Goal: Check status: Check status

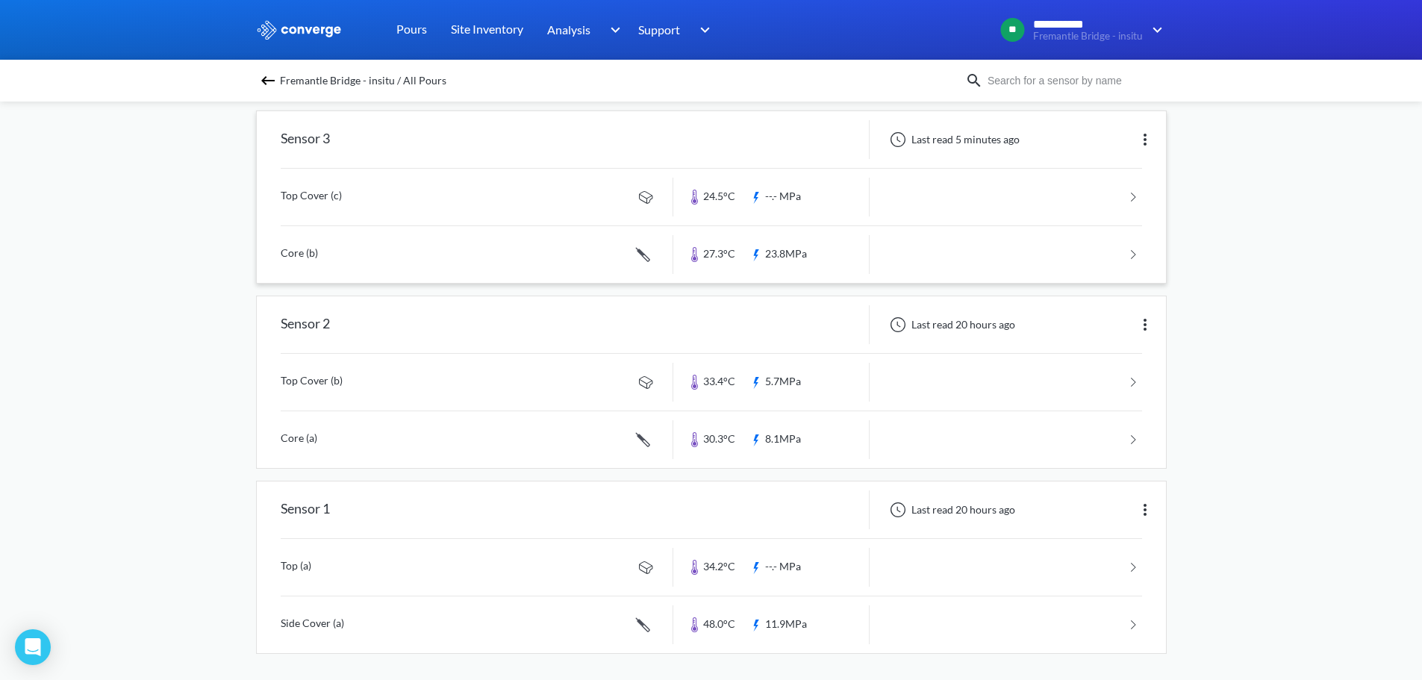
scroll to position [697, 0]
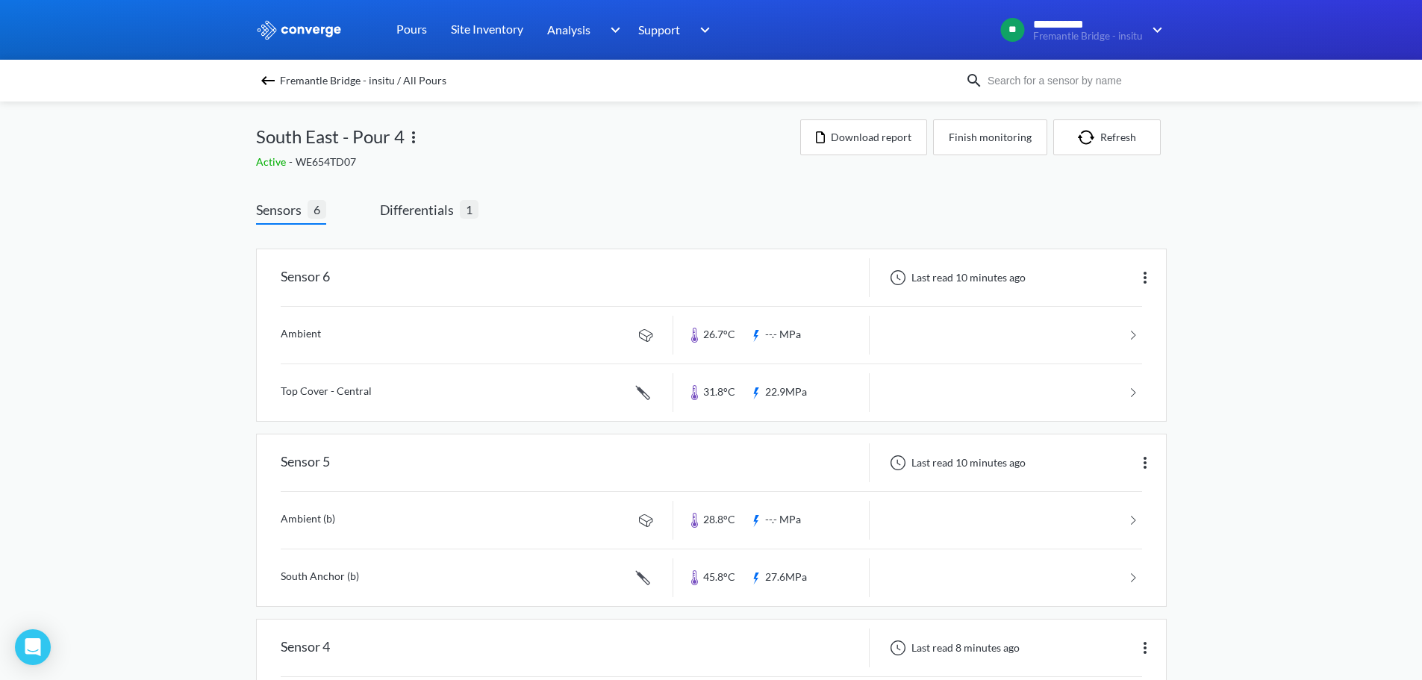
click at [363, 213] on div "Sensors 6 Differentials 1" at bounding box center [367, 211] width 222 height 25
click at [369, 213] on div "Sensors 6 Differentials 1" at bounding box center [367, 211] width 222 height 25
click at [423, 205] on span "Differentials" at bounding box center [420, 209] width 80 height 21
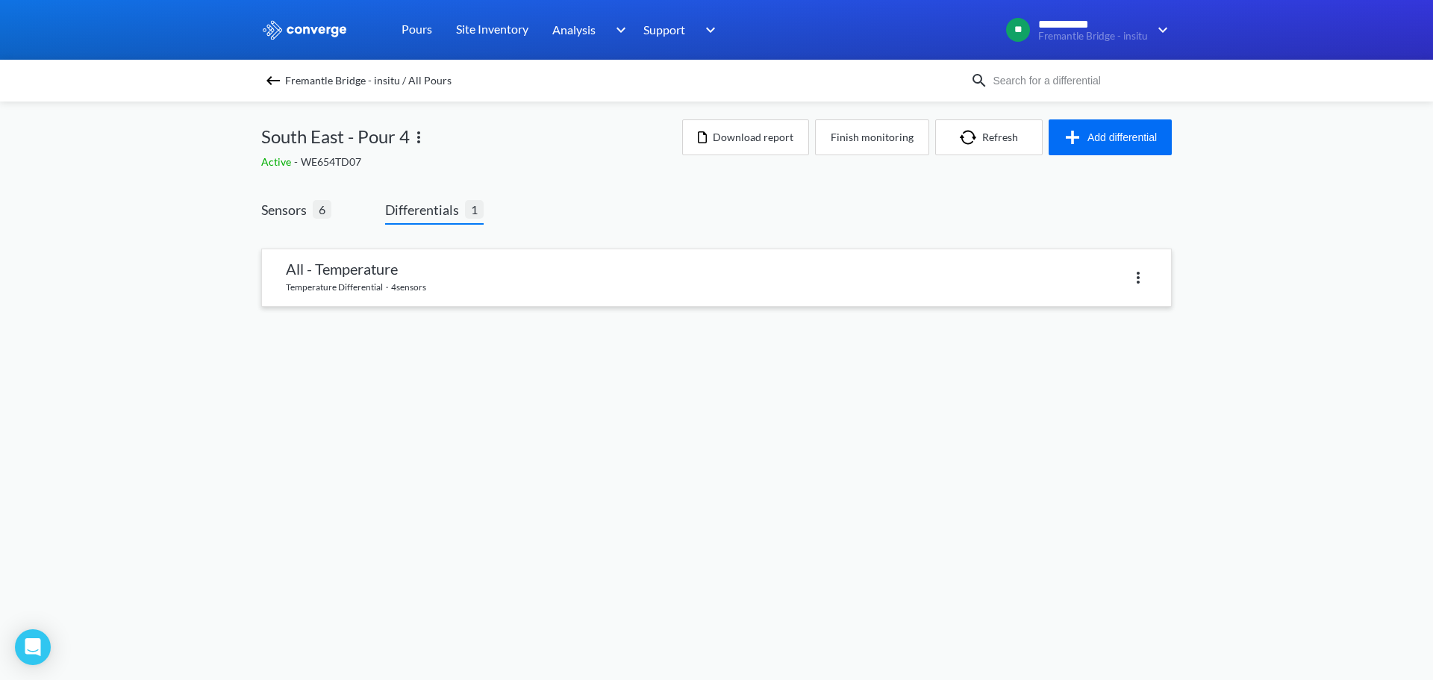
click at [366, 266] on link at bounding box center [716, 277] width 909 height 57
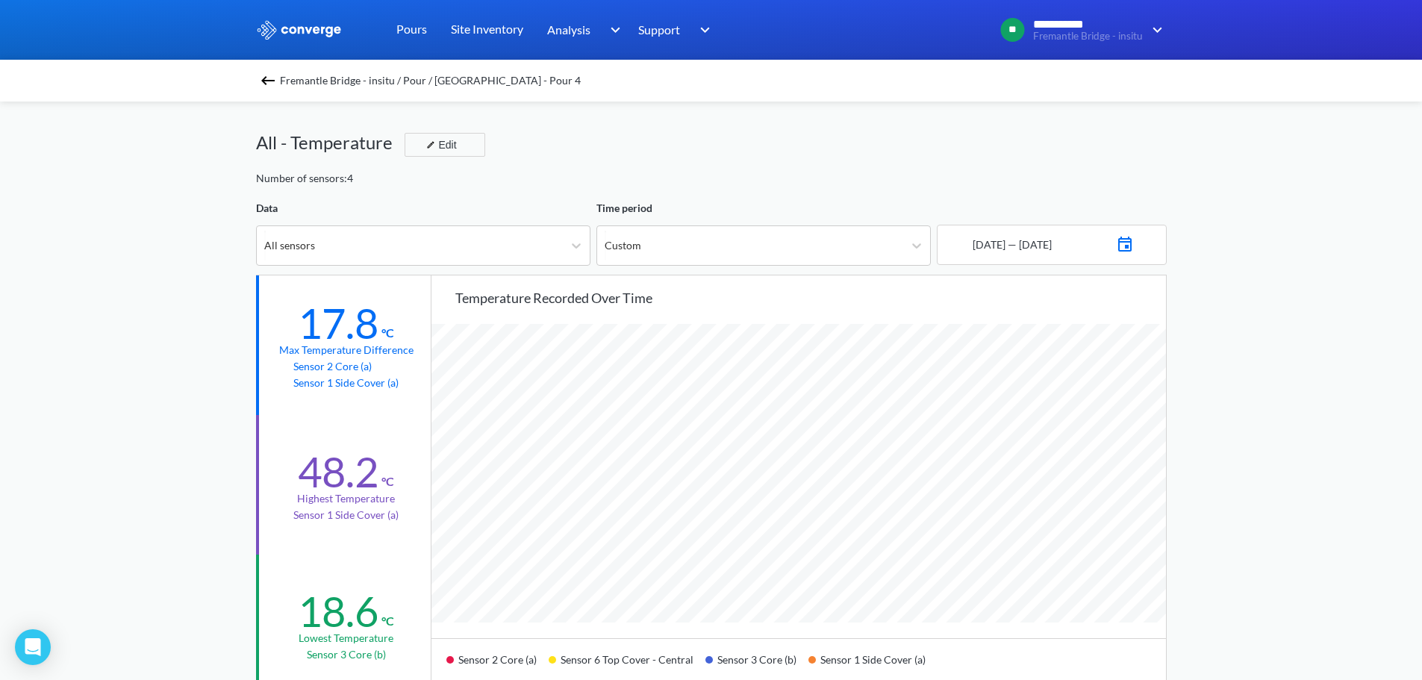
click at [331, 90] on span "Fremantle Bridge - insitu / Pour / [GEOGRAPHIC_DATA] - Pour 4" at bounding box center [430, 80] width 301 height 21
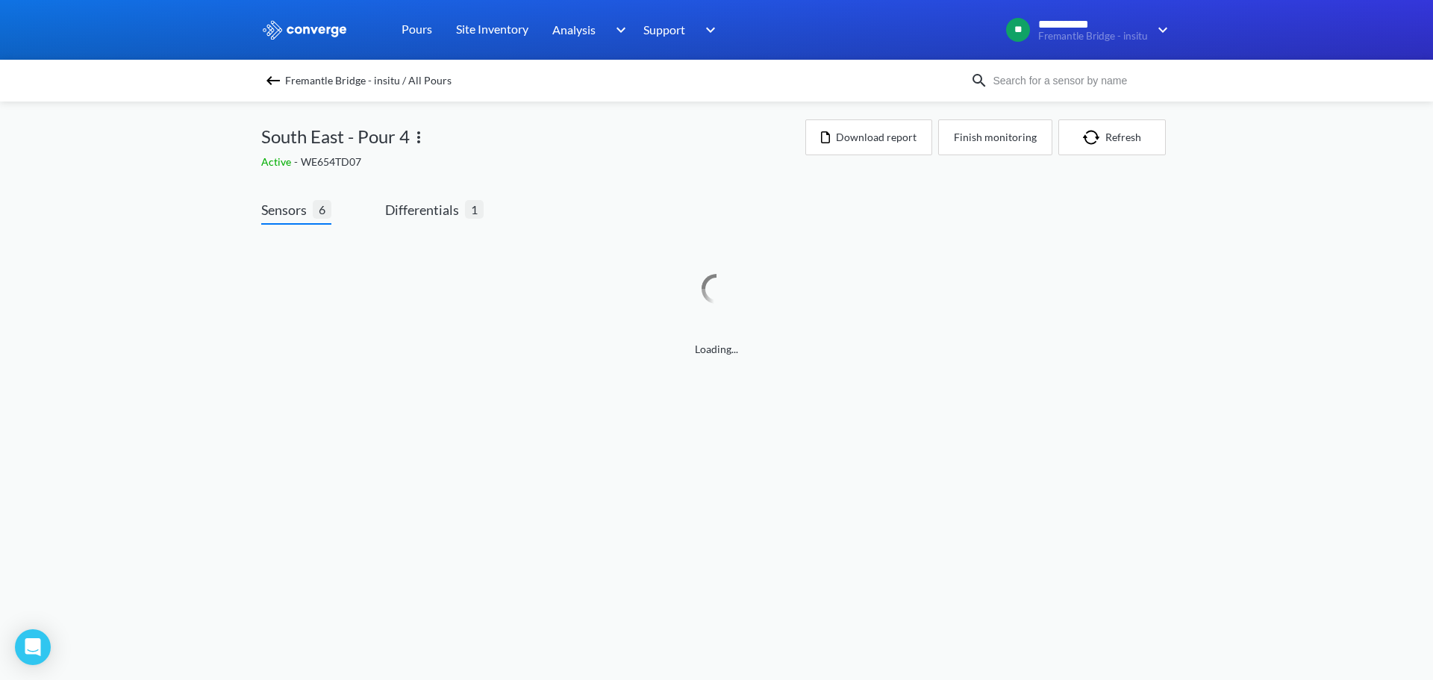
click at [122, 284] on div "**********" at bounding box center [716, 193] width 1433 height 387
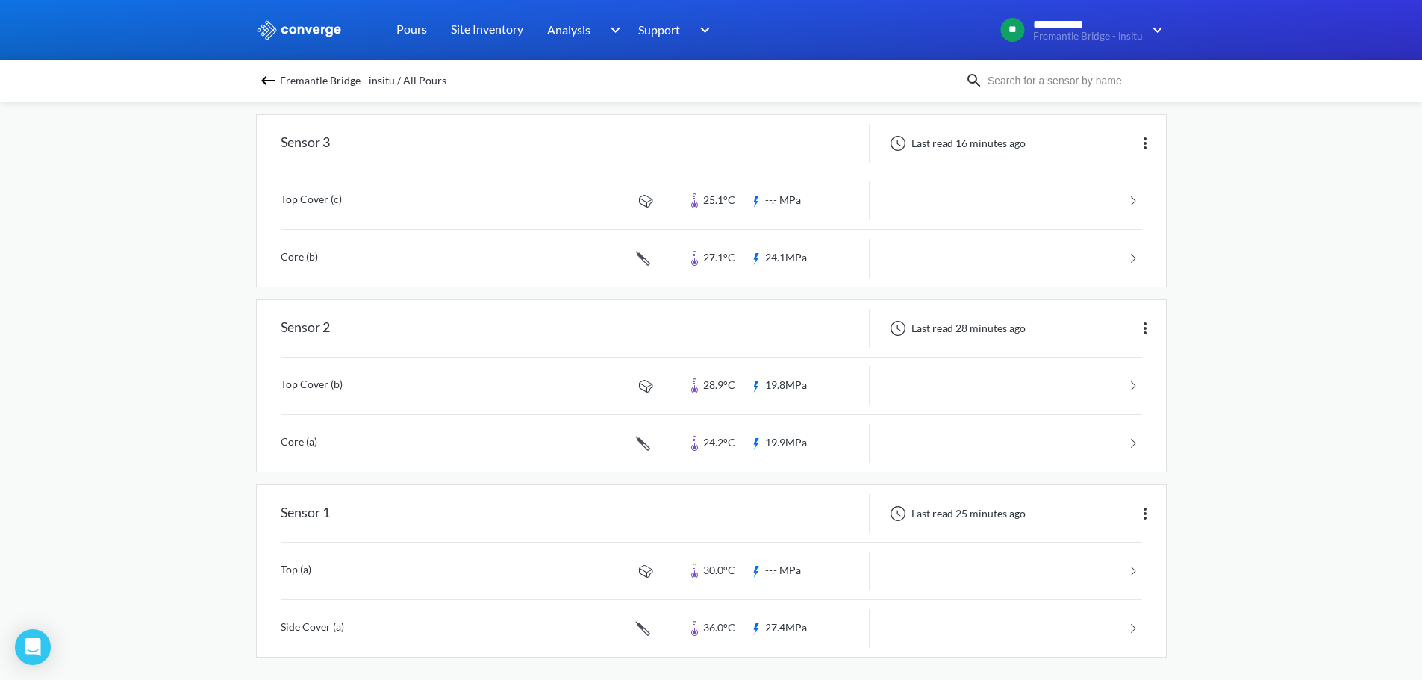
scroll to position [697, 0]
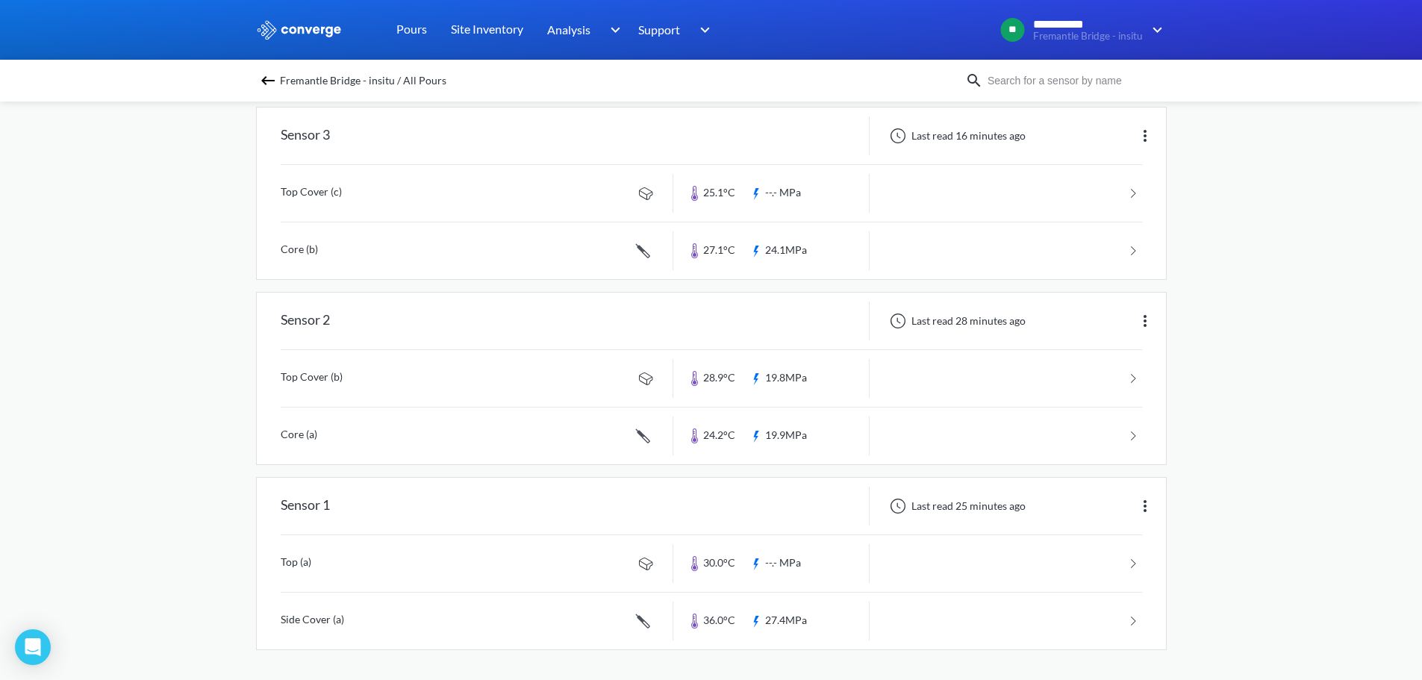
drag, startPoint x: 158, startPoint y: 460, endPoint x: 161, endPoint y: 567, distance: 107.5
drag, startPoint x: 1217, startPoint y: 584, endPoint x: 1216, endPoint y: 528, distance: 56.0
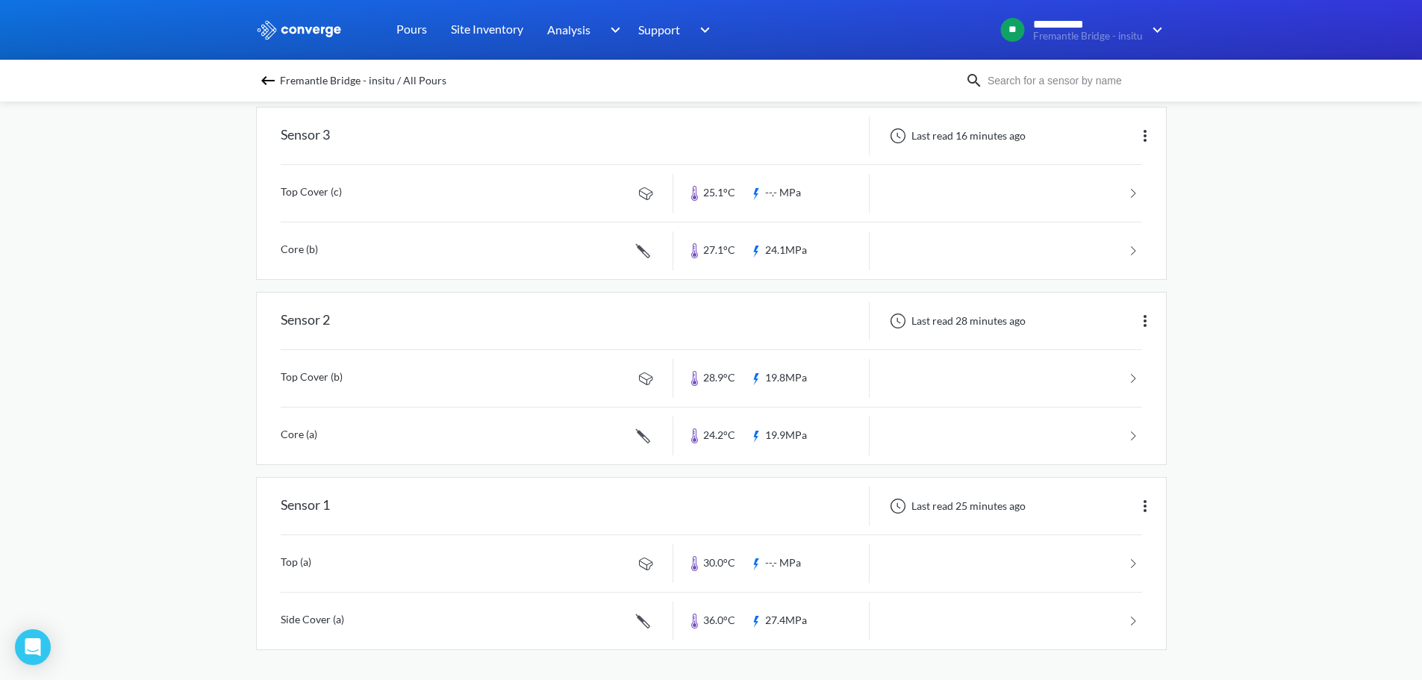
drag, startPoint x: 1210, startPoint y: 393, endPoint x: 1210, endPoint y: 308, distance: 85.8
